Goal: Information Seeking & Learning: Understand process/instructions

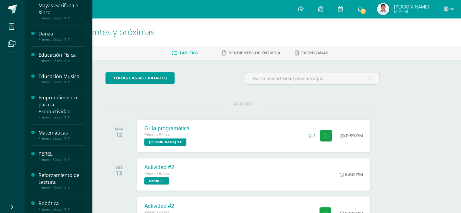
scroll to position [130, 0]
click at [54, 104] on div "Emprendimiento para la Productividad" at bounding box center [62, 104] width 46 height 21
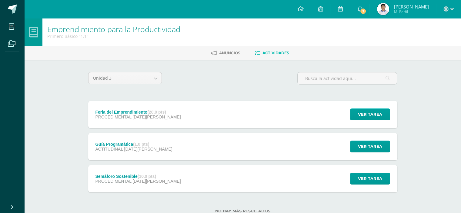
click at [145, 113] on div "Feria del Emprendimiento (20.0 pts)" at bounding box center [138, 112] width 86 height 5
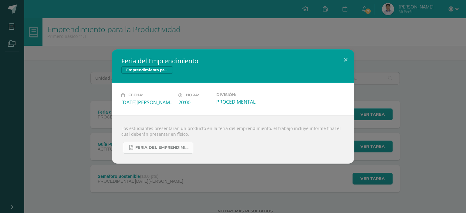
click at [176, 147] on span "FERIA DEL EMPRENDIMIENTO.pdf" at bounding box center [162, 147] width 55 height 5
click at [346, 58] on button at bounding box center [345, 59] width 17 height 21
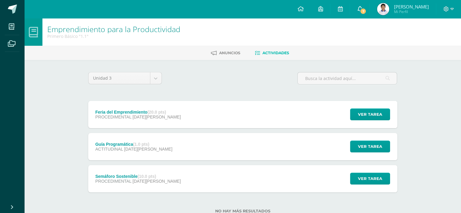
click at [370, 4] on link "7" at bounding box center [359, 9] width 19 height 18
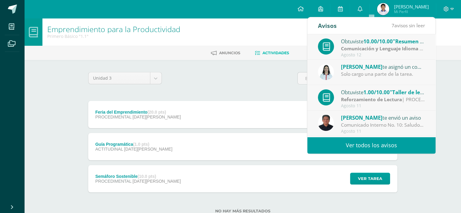
click at [372, 150] on link "Ver todos los avisos" at bounding box center [372, 145] width 128 height 17
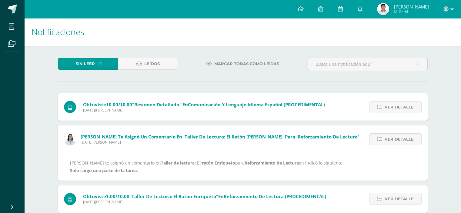
click at [387, 137] on span "Ver detalle" at bounding box center [399, 139] width 29 height 11
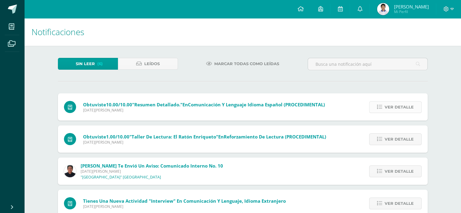
click at [393, 111] on span "Ver detalle" at bounding box center [399, 107] width 29 height 11
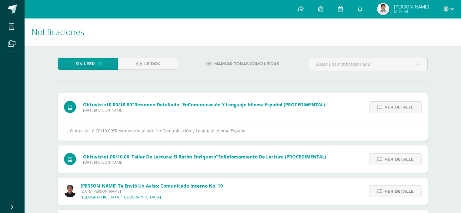
click at [393, 111] on span "Ver detalle" at bounding box center [399, 107] width 29 height 11
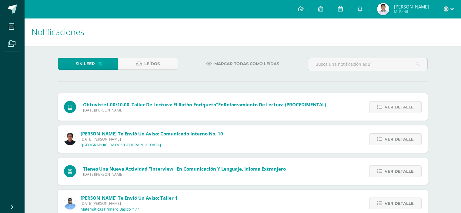
click at [393, 111] on span "Ver detalle" at bounding box center [399, 107] width 29 height 11
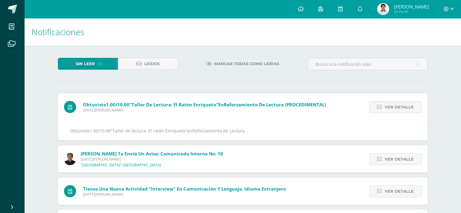
click at [393, 111] on span "Ver detalle" at bounding box center [399, 107] width 29 height 11
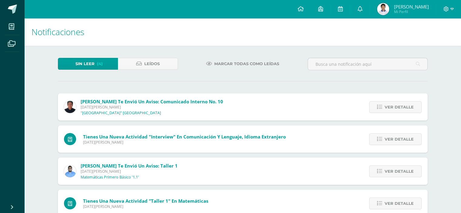
click at [393, 111] on span "Ver detalle" at bounding box center [399, 107] width 29 height 11
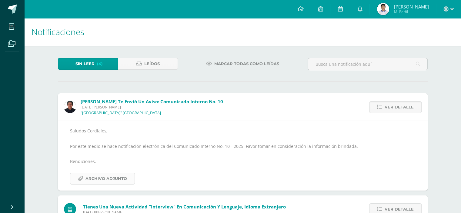
click at [112, 181] on span "Archivo Adjunto" at bounding box center [107, 178] width 42 height 11
